Goal: Complete application form

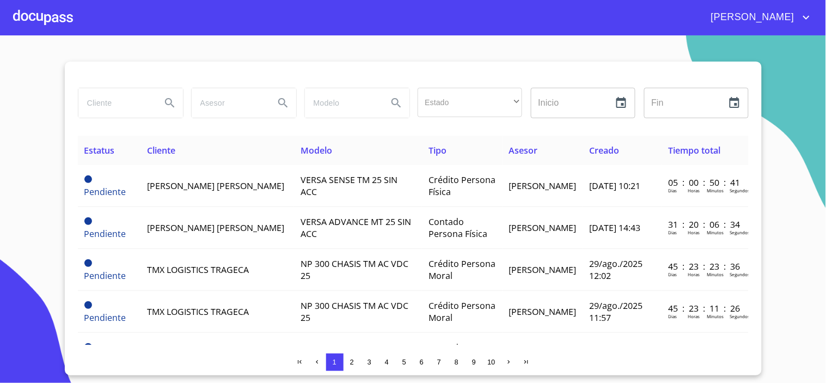
click at [51, 13] on div at bounding box center [43, 17] width 60 height 35
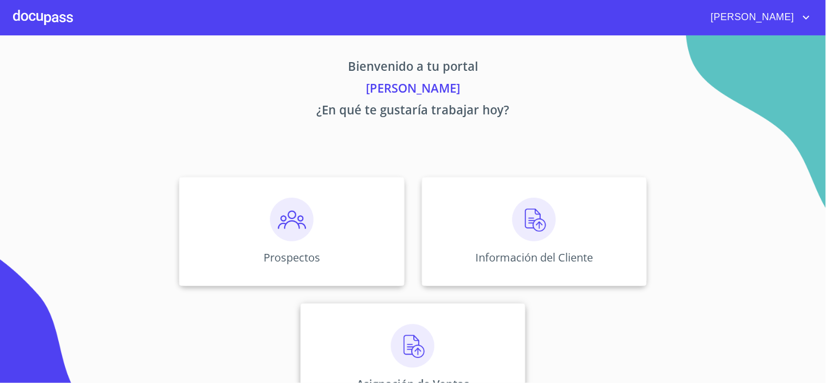
click at [416, 351] on img at bounding box center [413, 346] width 44 height 44
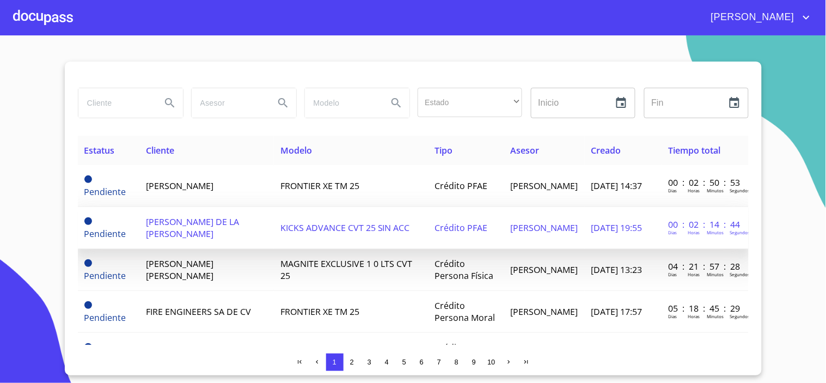
click at [177, 226] on span "[PERSON_NAME] DE LA [PERSON_NAME]" at bounding box center [192, 228] width 93 height 24
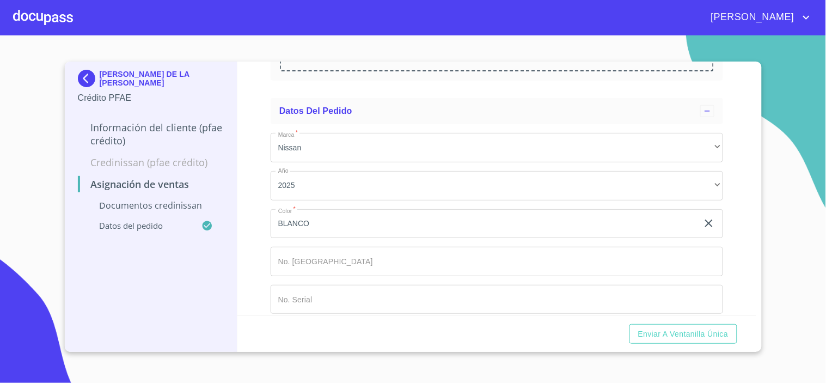
scroll to position [240, 0]
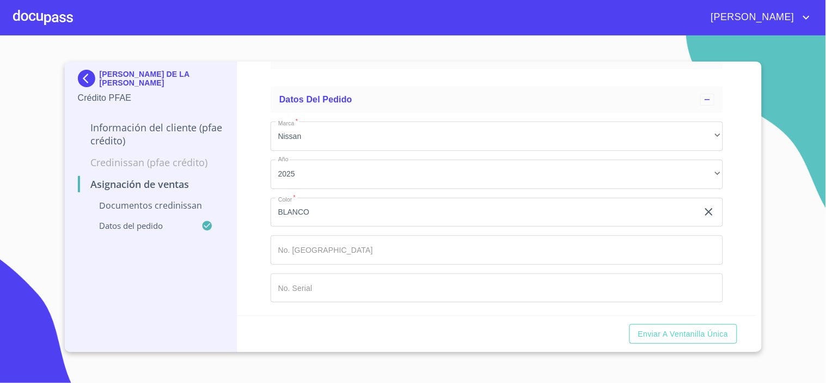
click at [339, 257] on input "Marca   *" at bounding box center [497, 249] width 452 height 29
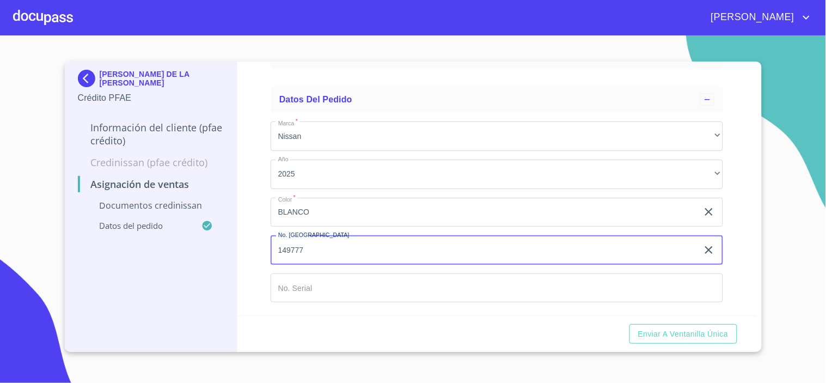
type input "149777"
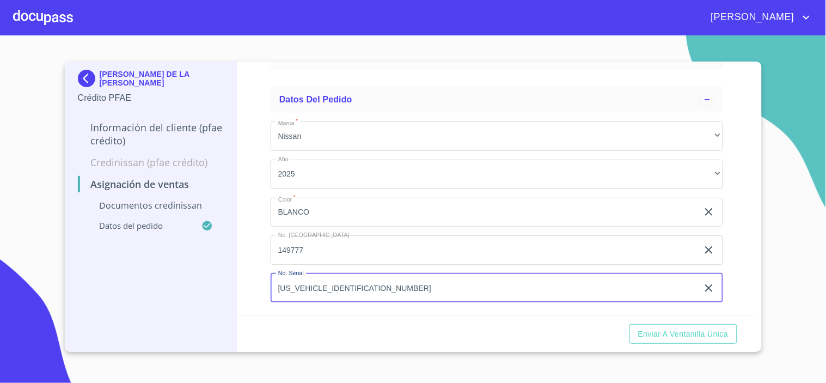
type input "[US_VEHICLE_IDENTIFICATION_NUMBER]"
click at [289, 317] on div "Enviar a Ventanilla única" at bounding box center [496, 333] width 519 height 37
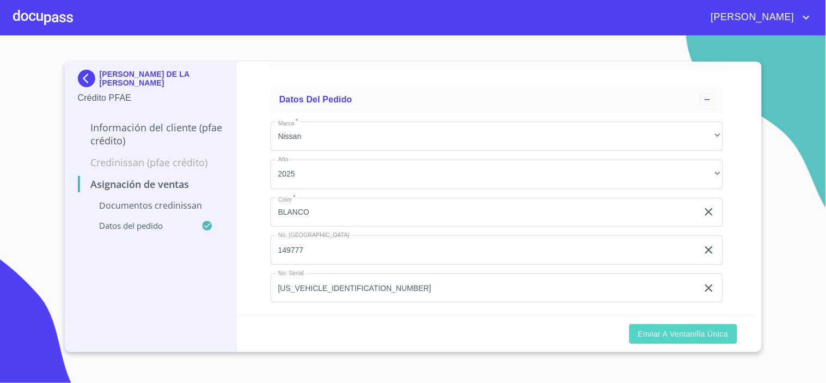
click at [668, 338] on span "Enviar a Ventanilla única" at bounding box center [683, 334] width 90 height 14
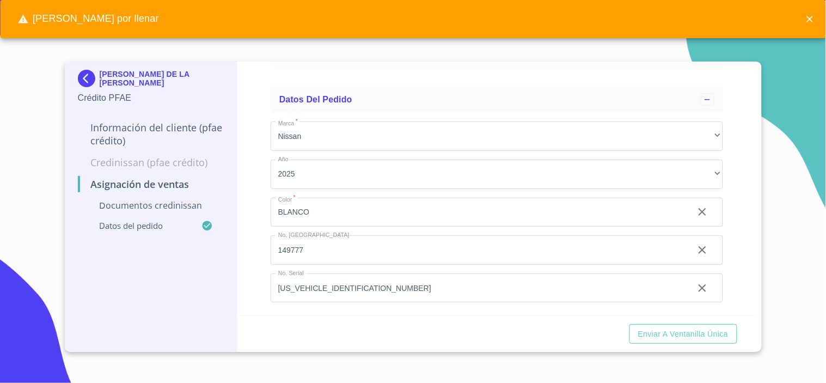
drag, startPoint x: 808, startPoint y: 20, endPoint x: 760, endPoint y: 136, distance: 125.9
click at [809, 20] on icon "close" at bounding box center [809, 19] width 11 height 11
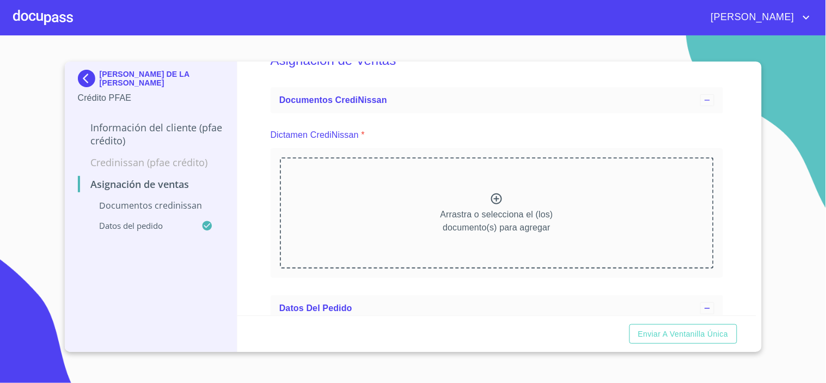
scroll to position [60, 0]
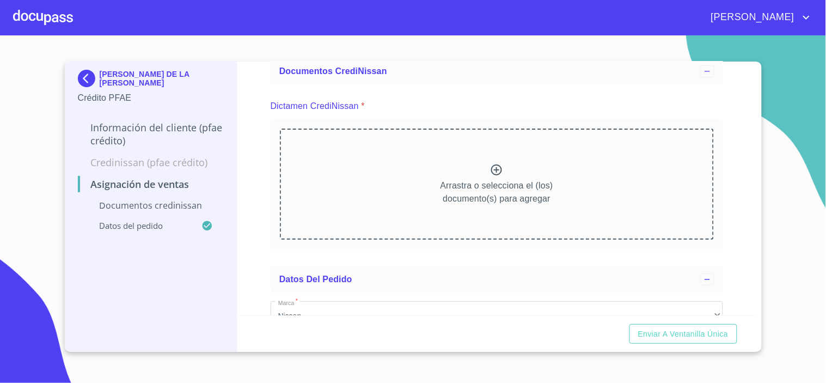
click at [268, 137] on div "Asignación de Ventas Documentos CrediNissan Dictamen CrediNissan * Arrastra o s…" at bounding box center [496, 189] width 519 height 254
click at [263, 132] on div "Asignación de Ventas Documentos CrediNissan Dictamen CrediNissan * Arrastra o s…" at bounding box center [496, 189] width 519 height 254
